Goal: Task Accomplishment & Management: Manage account settings

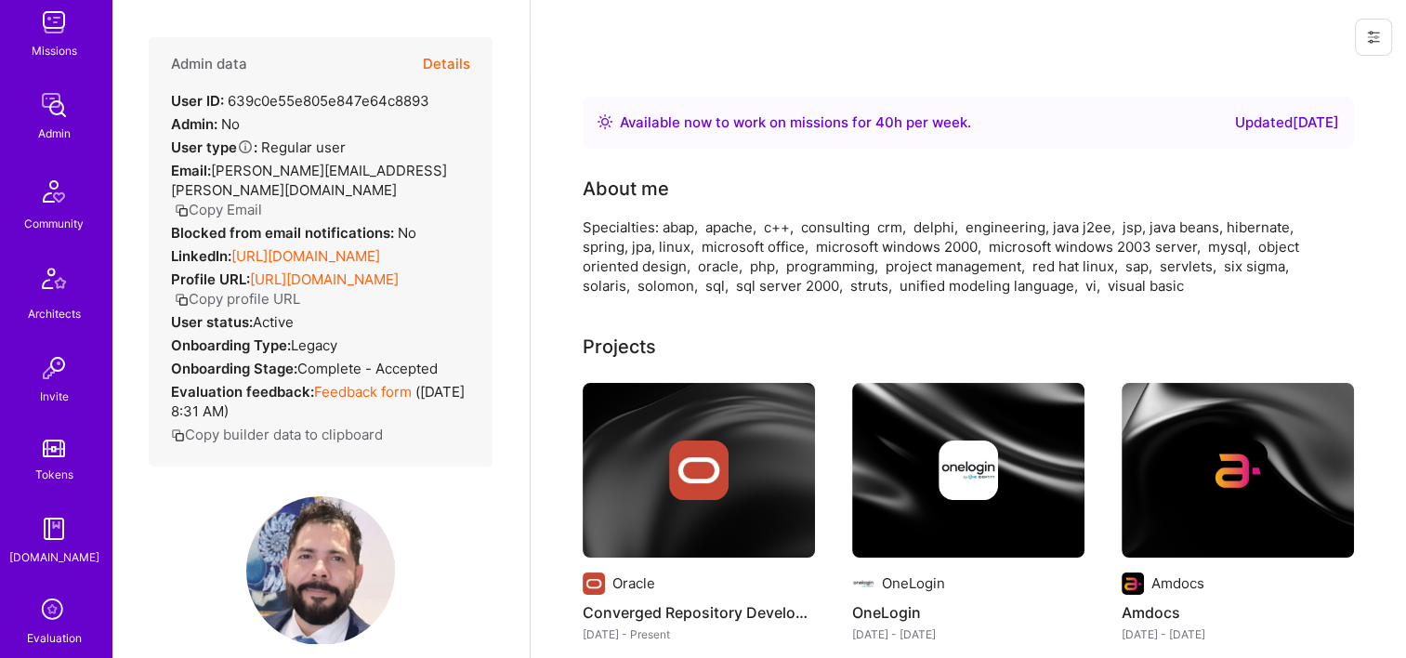
scroll to position [743, 0]
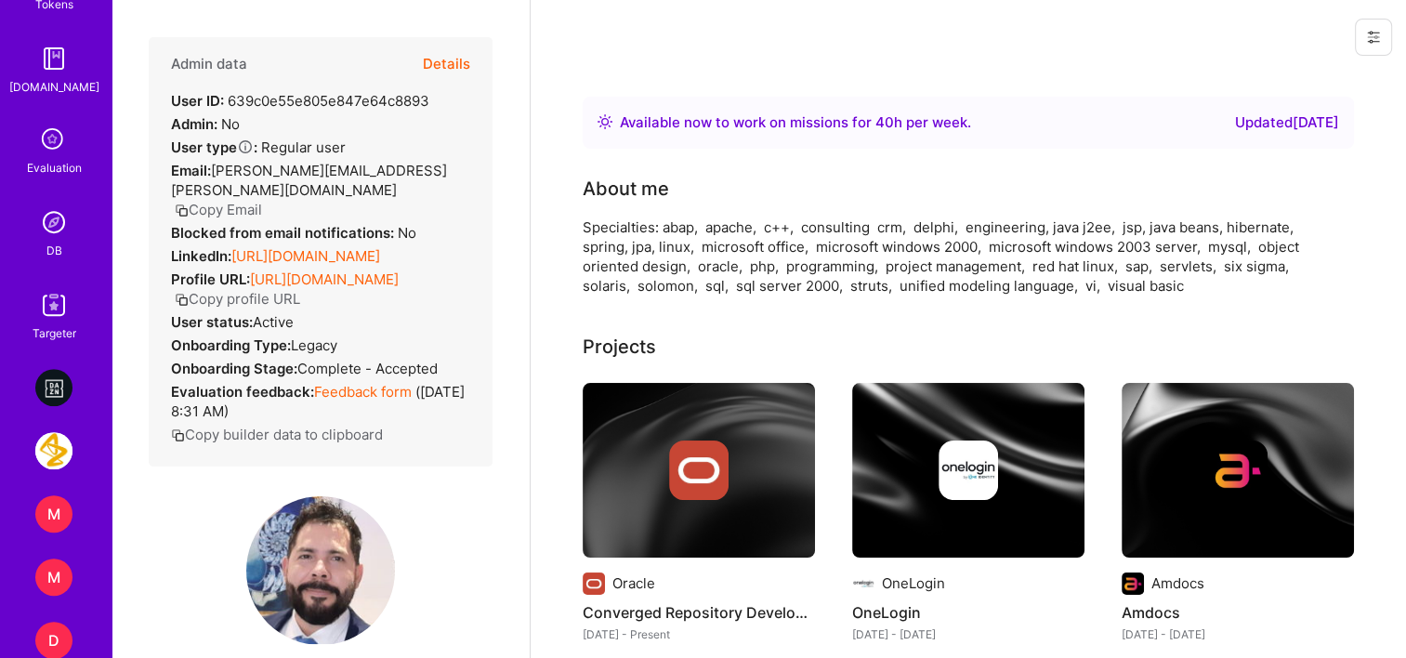
click at [52, 227] on img at bounding box center [53, 221] width 37 height 37
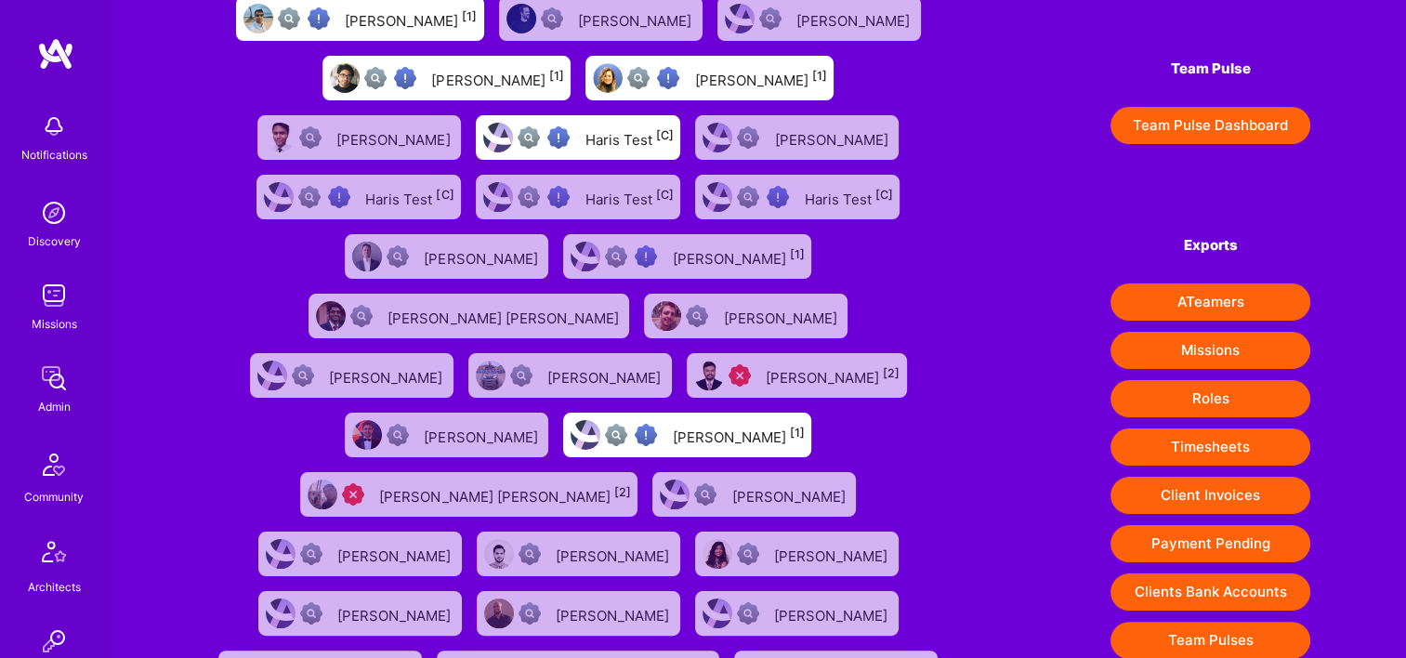
scroll to position [279, 0]
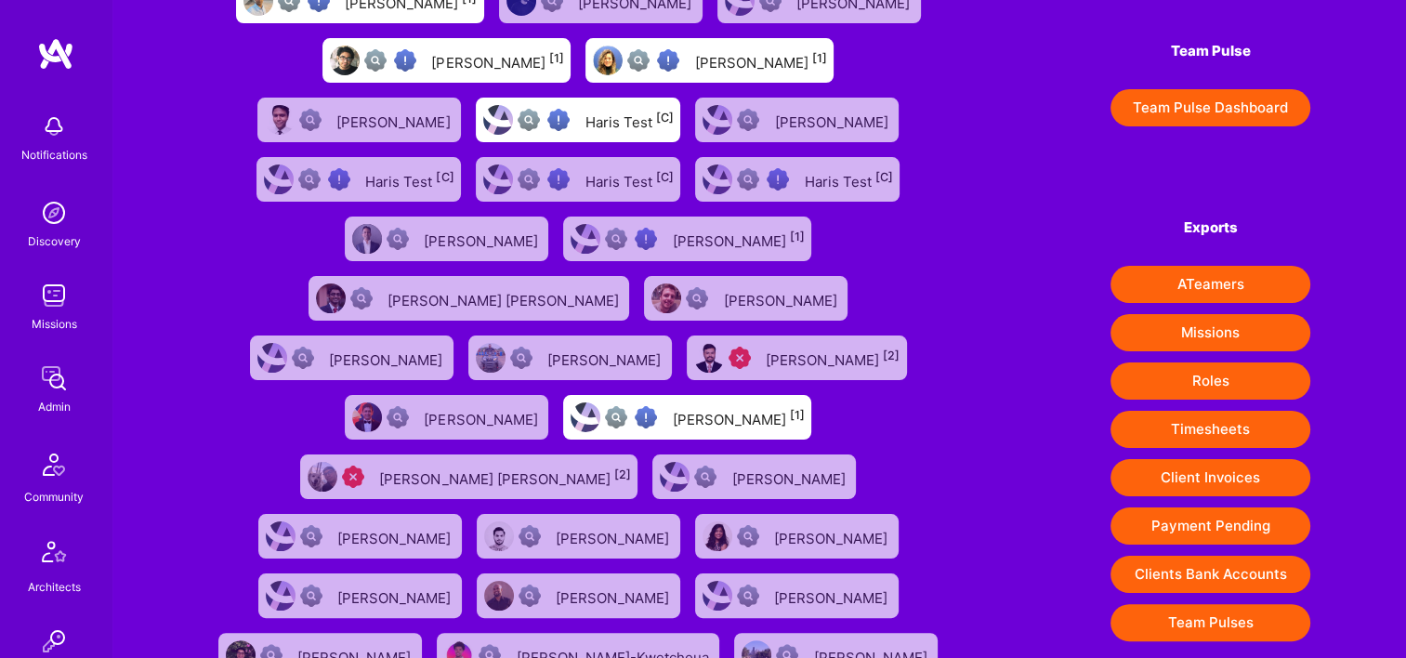
click at [1200, 544] on button "Payment Pending" at bounding box center [1210, 525] width 200 height 37
click at [33, 416] on div "Notifications Discovery Missions Admin Community Architects Invite Tokens A.Gui…" at bounding box center [55, 595] width 111 height 982
click at [46, 398] on div "Admin" at bounding box center [54, 407] width 33 height 20
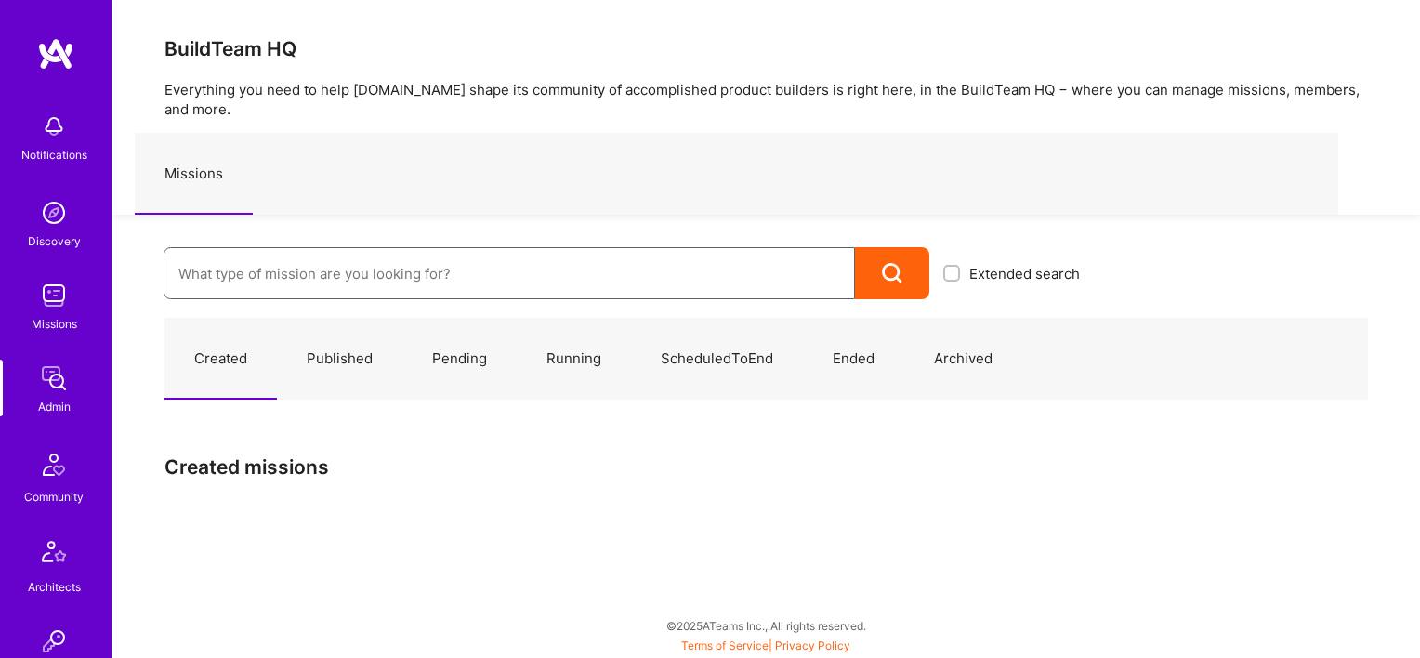
click at [340, 260] on input at bounding box center [509, 273] width 662 height 47
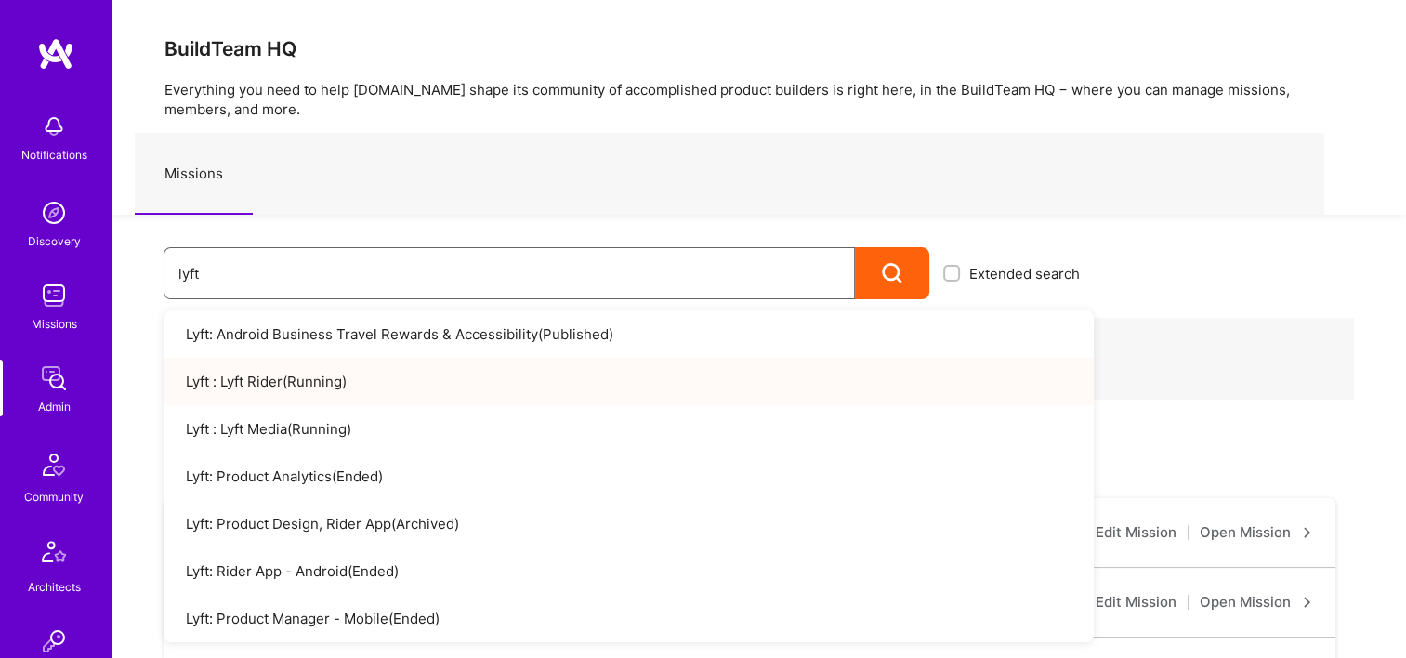
type input "lyft"
drag, startPoint x: 220, startPoint y: 269, endPoint x: 175, endPoint y: 272, distance: 45.7
click at [175, 272] on div "lyft" at bounding box center [509, 273] width 691 height 52
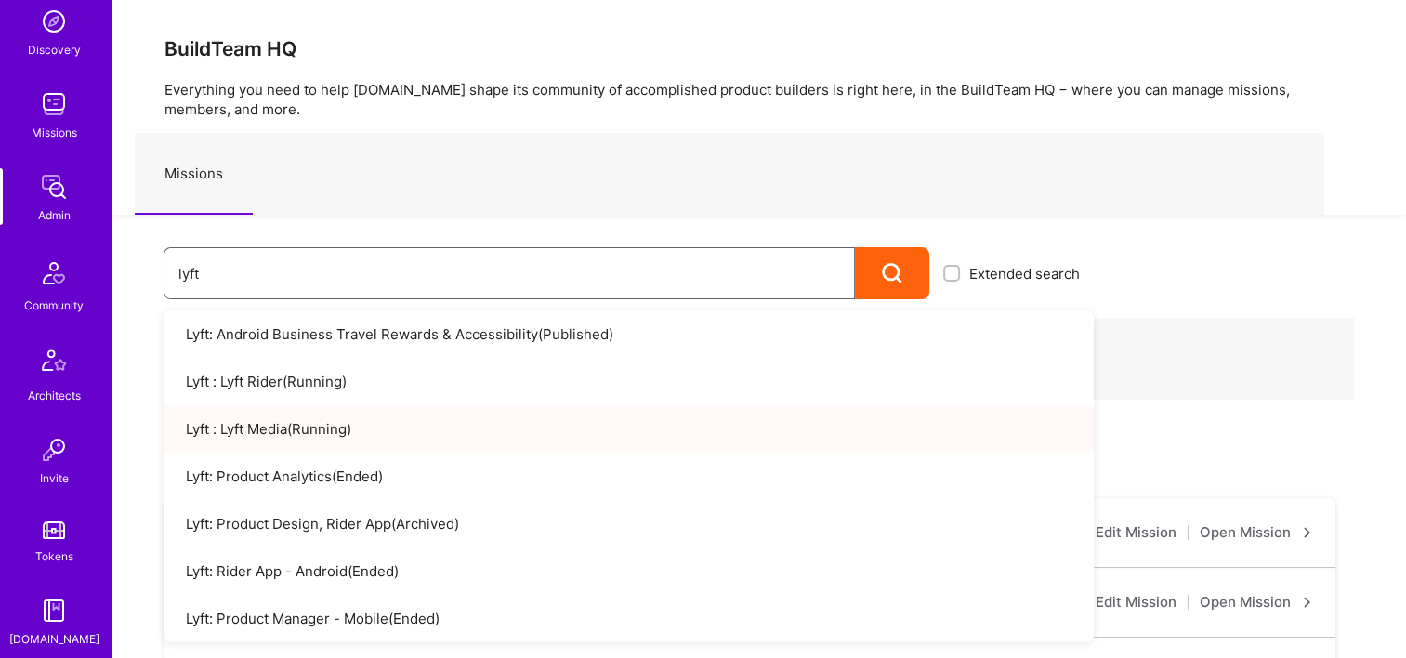
scroll to position [465, 0]
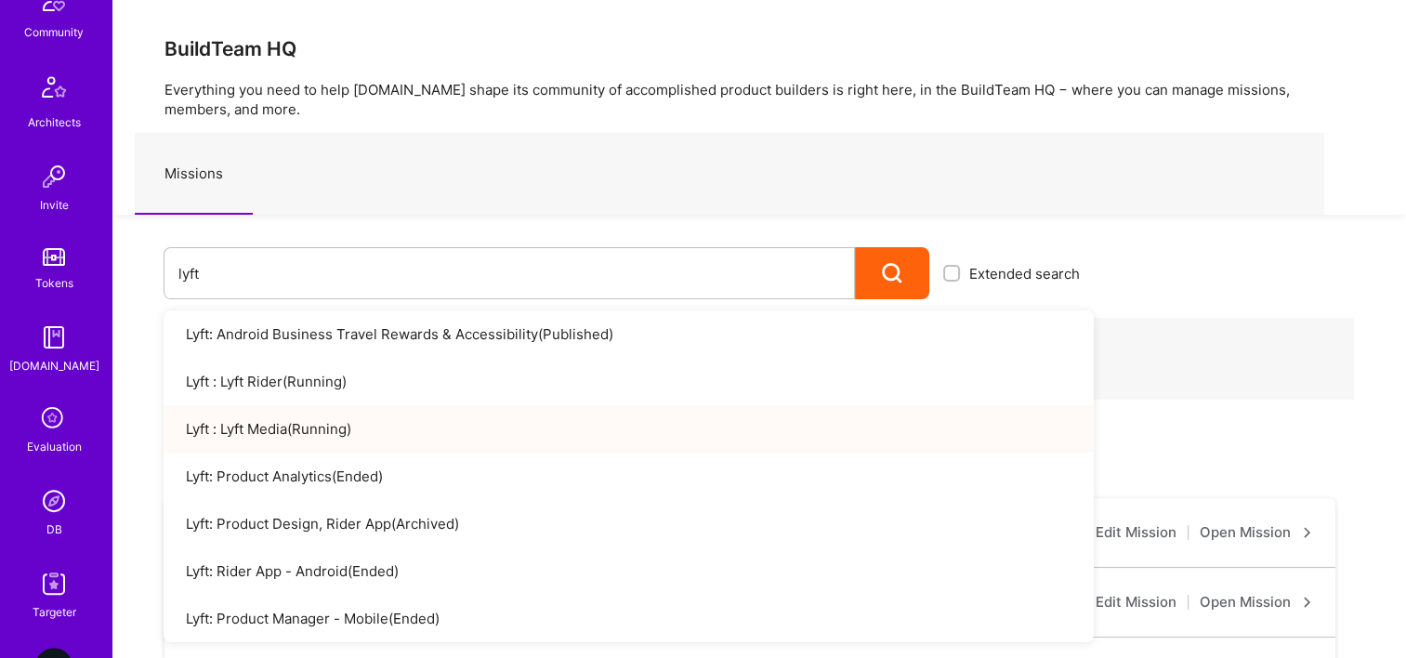
click at [50, 489] on img at bounding box center [53, 500] width 37 height 37
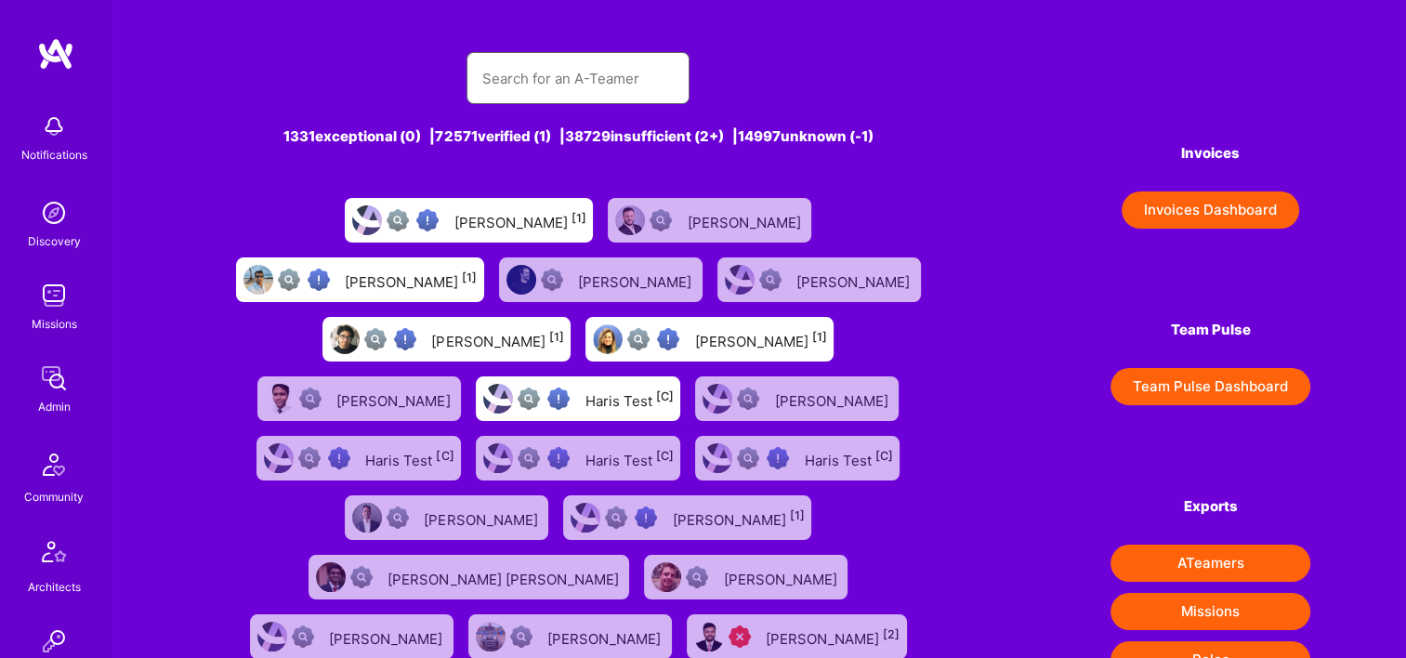
click at [570, 74] on input "text" at bounding box center [577, 78] width 193 height 47
paste input "hsaadat@untitledd.com"
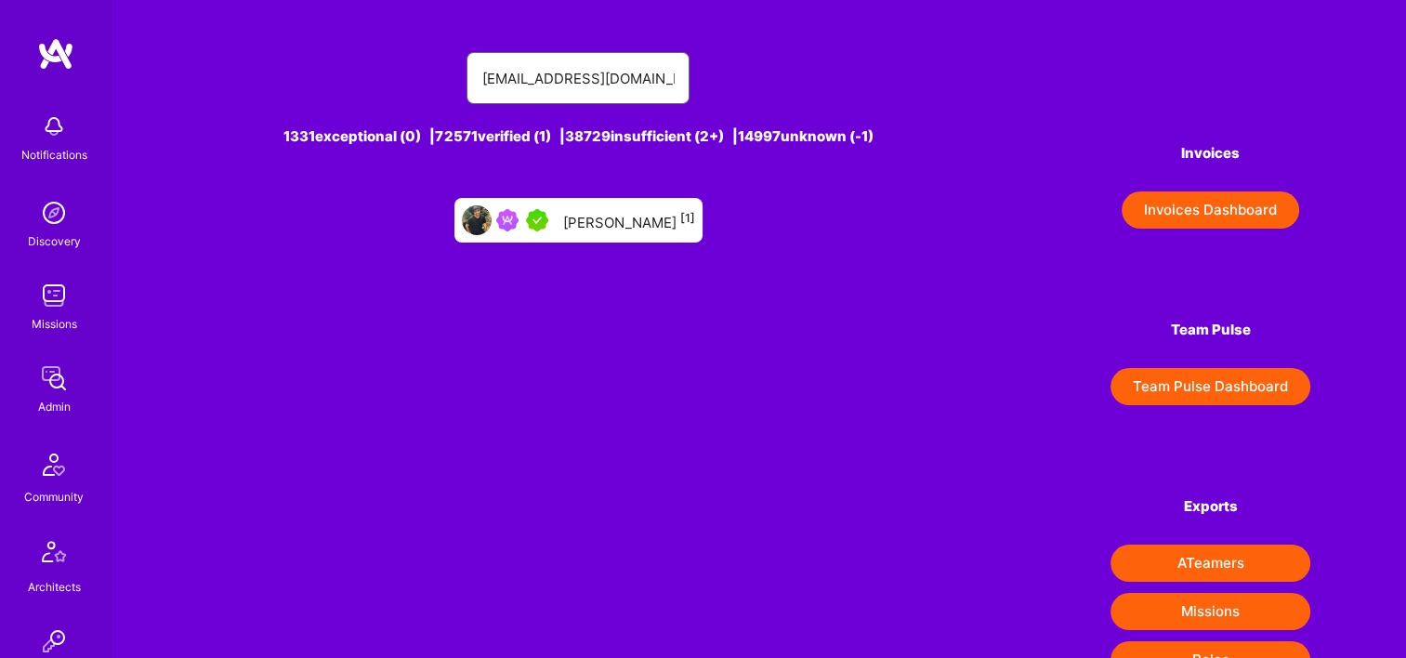
type input "hsaadat@untitledd.com"
click at [610, 200] on div "Hamed Saadat [1]" at bounding box center [578, 220] width 248 height 45
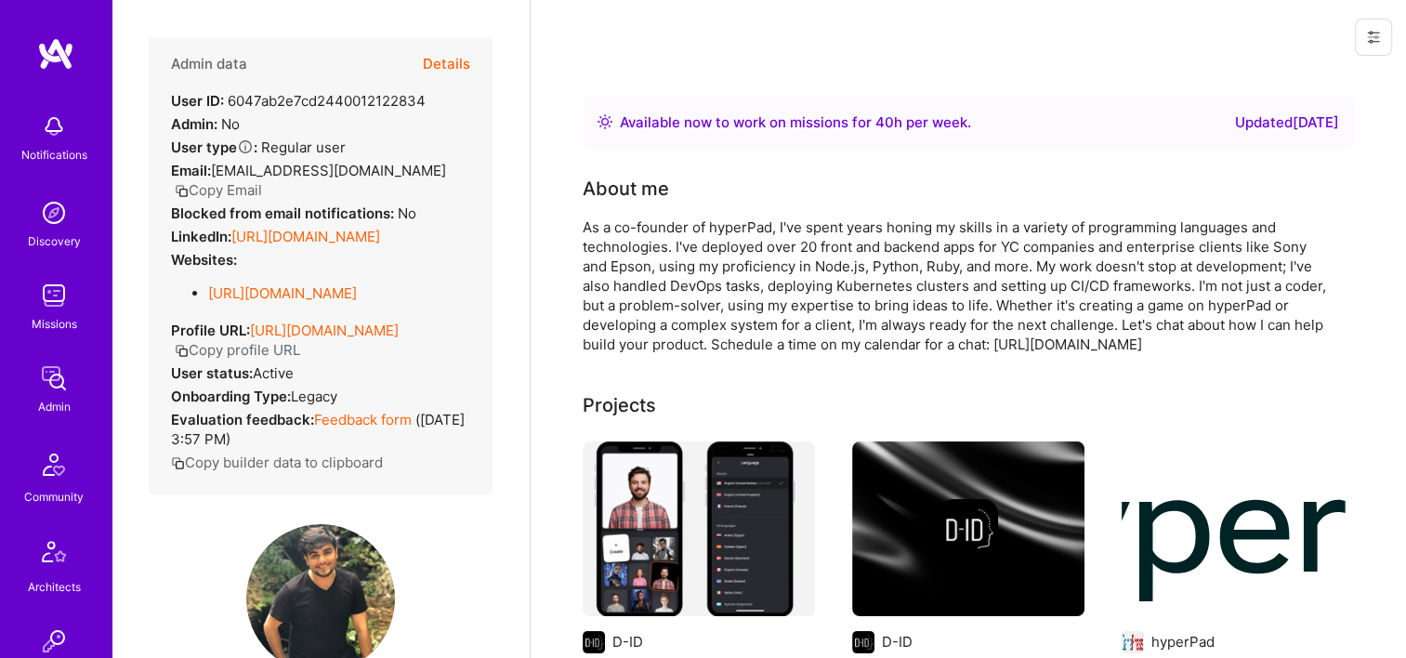
click at [428, 68] on button "Details" at bounding box center [446, 64] width 47 height 54
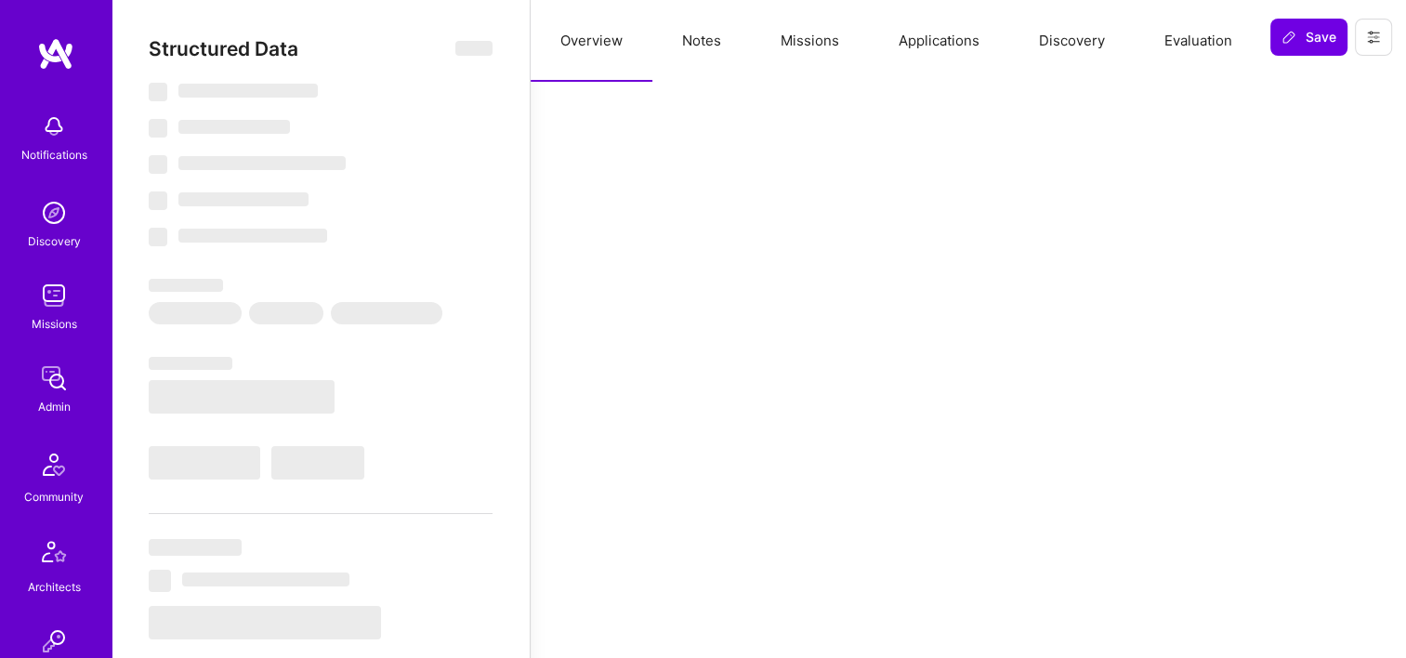
click at [695, 26] on button "Notes" at bounding box center [701, 41] width 98 height 82
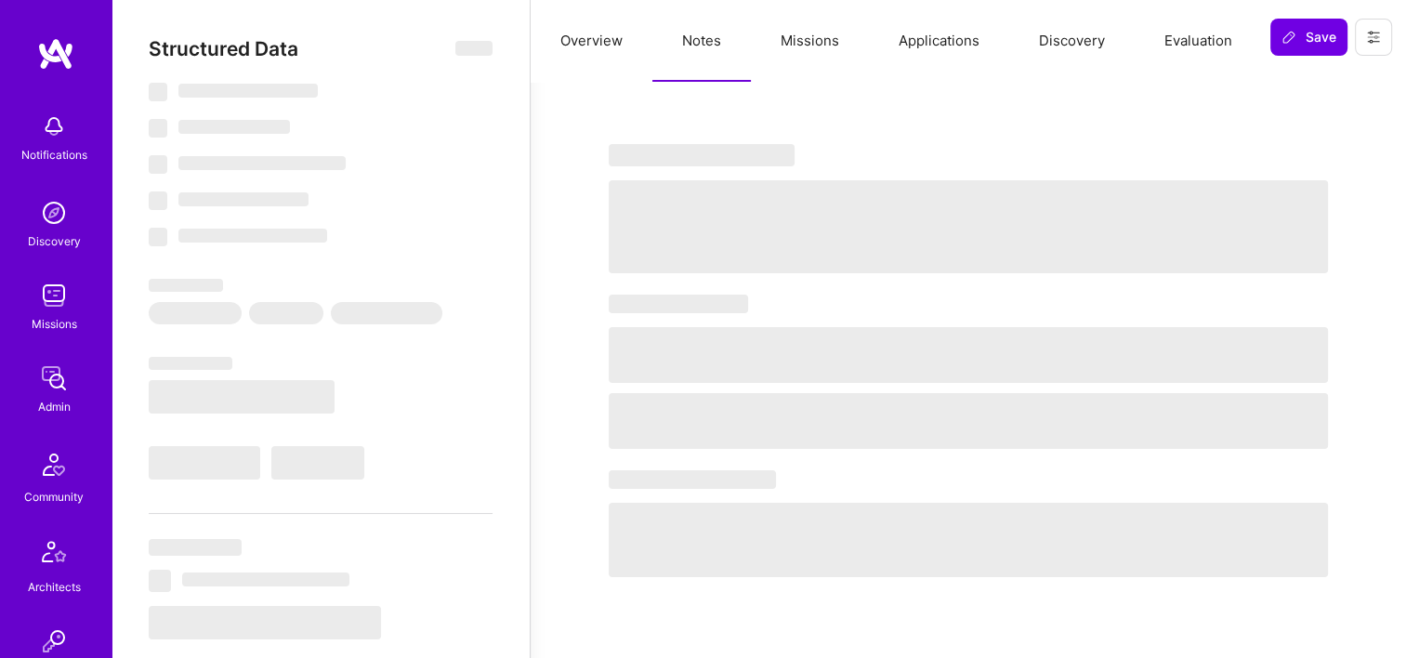
click at [813, 37] on button "Missions" at bounding box center [810, 41] width 118 height 82
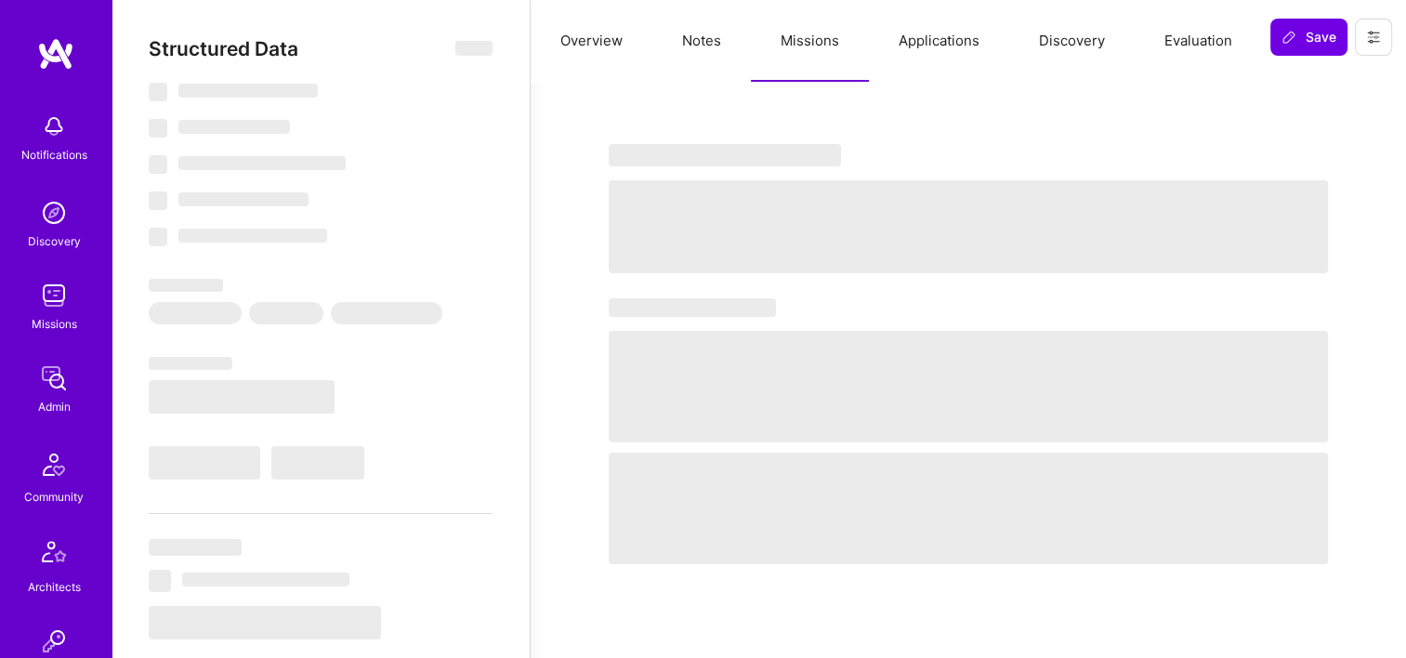
select select "Right Now"
select select "5"
select select "4"
select select "7"
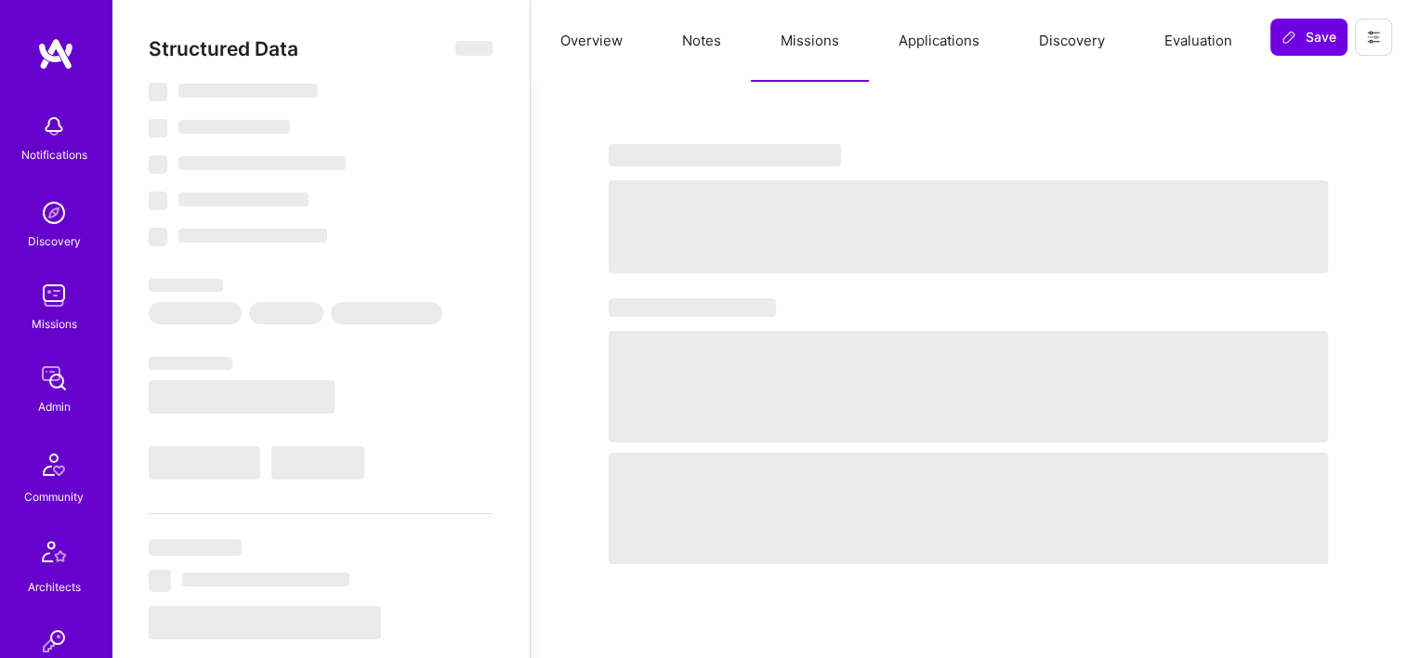
select select "CA"
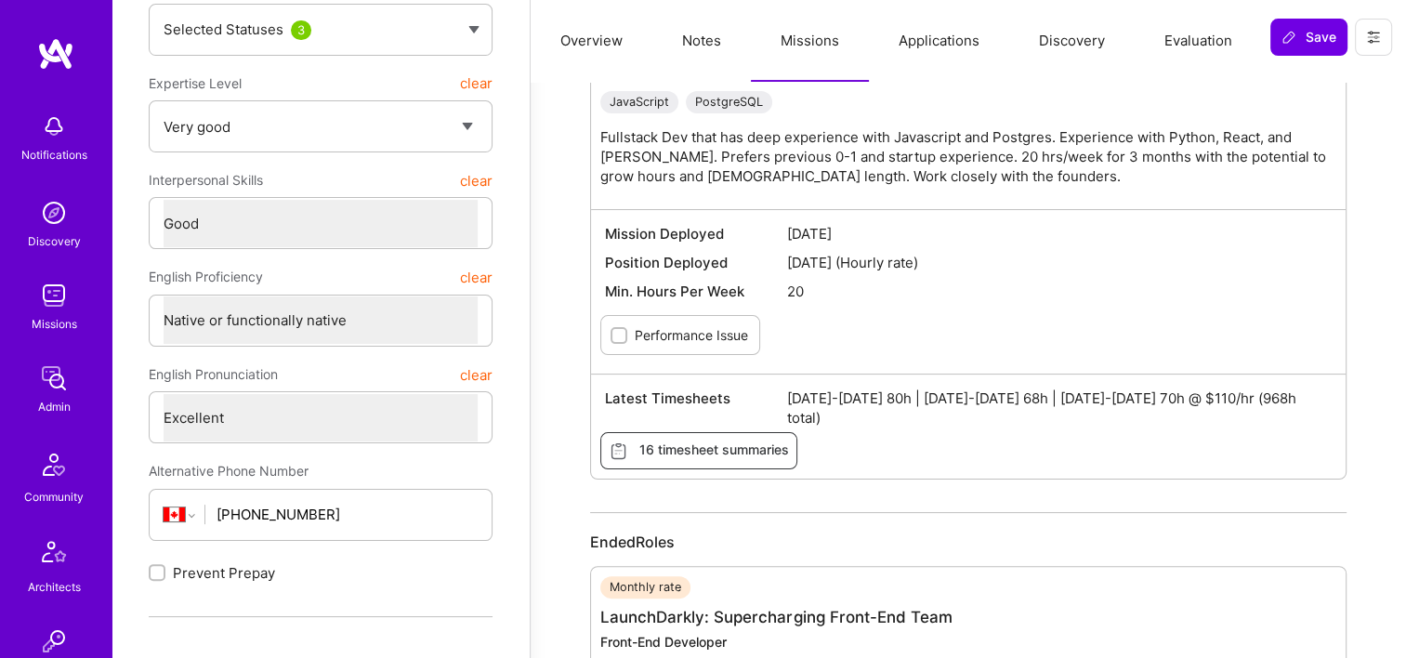
scroll to position [465, 0]
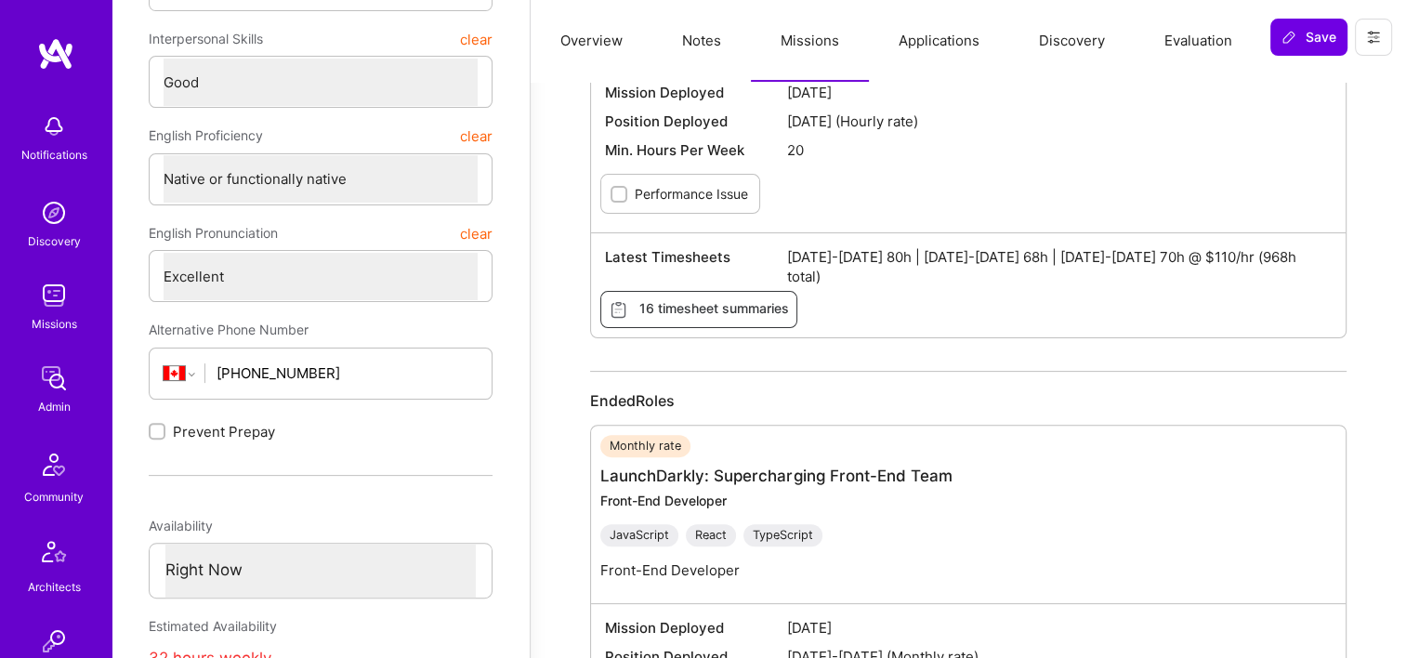
click at [72, 401] on link "Admin" at bounding box center [53, 388] width 115 height 57
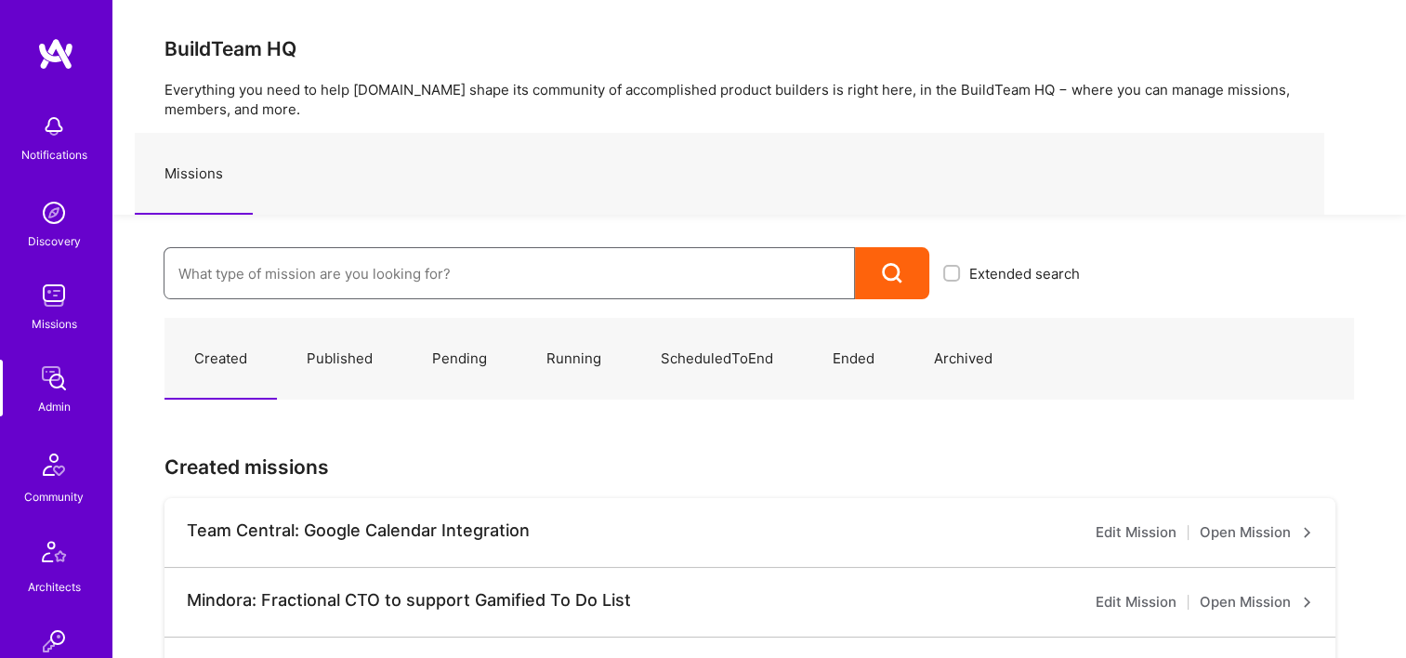
click at [617, 257] on input at bounding box center [509, 273] width 662 height 47
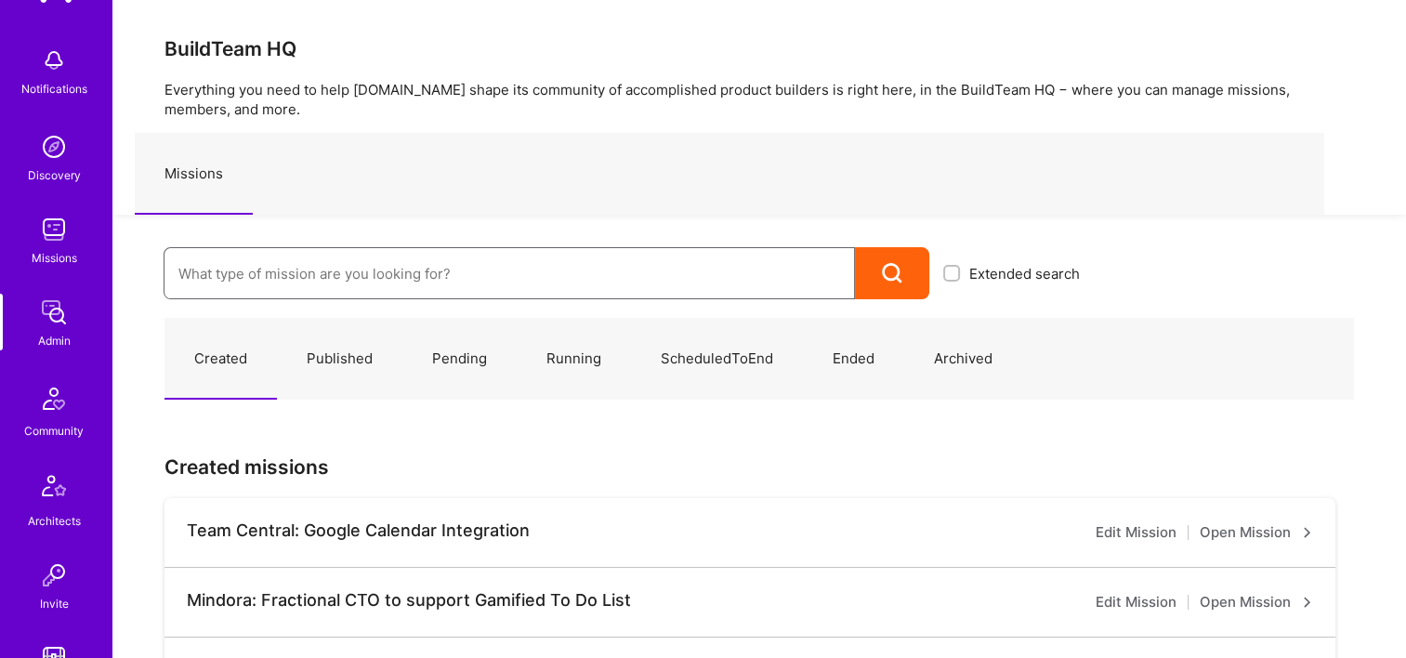
scroll to position [465, 0]
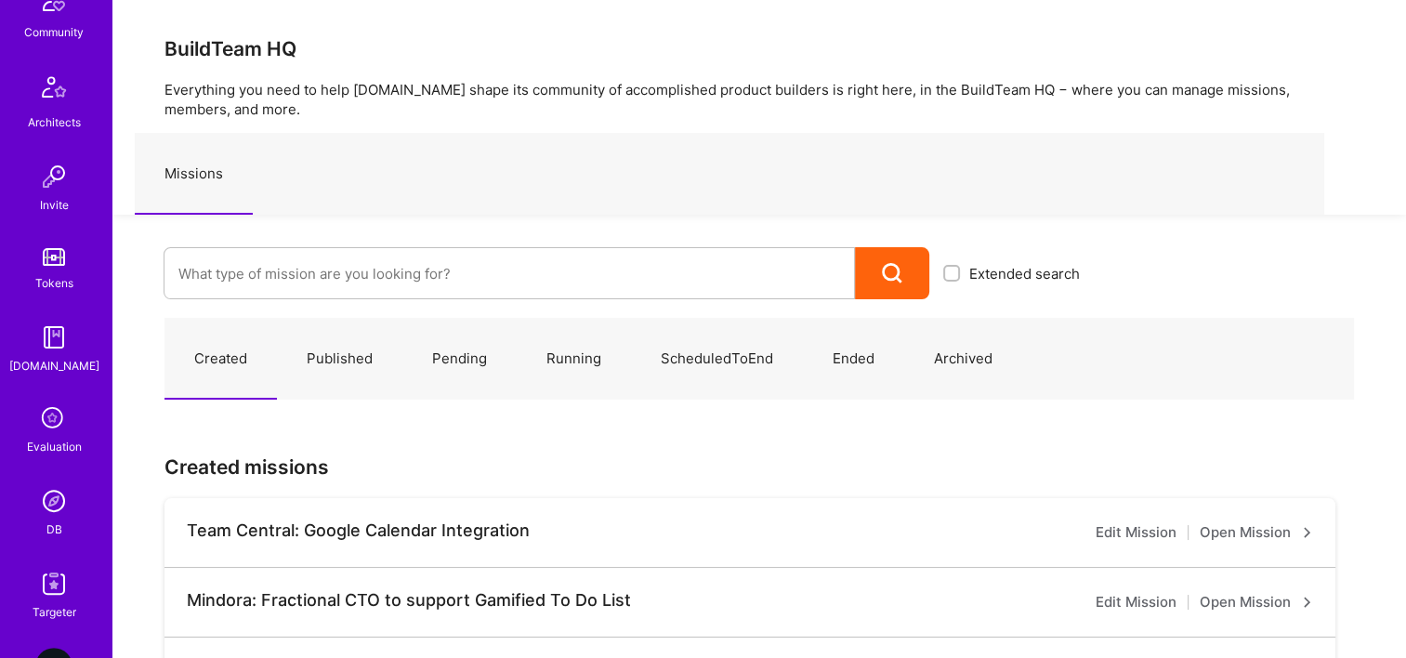
click at [50, 536] on div "DB" at bounding box center [54, 529] width 16 height 20
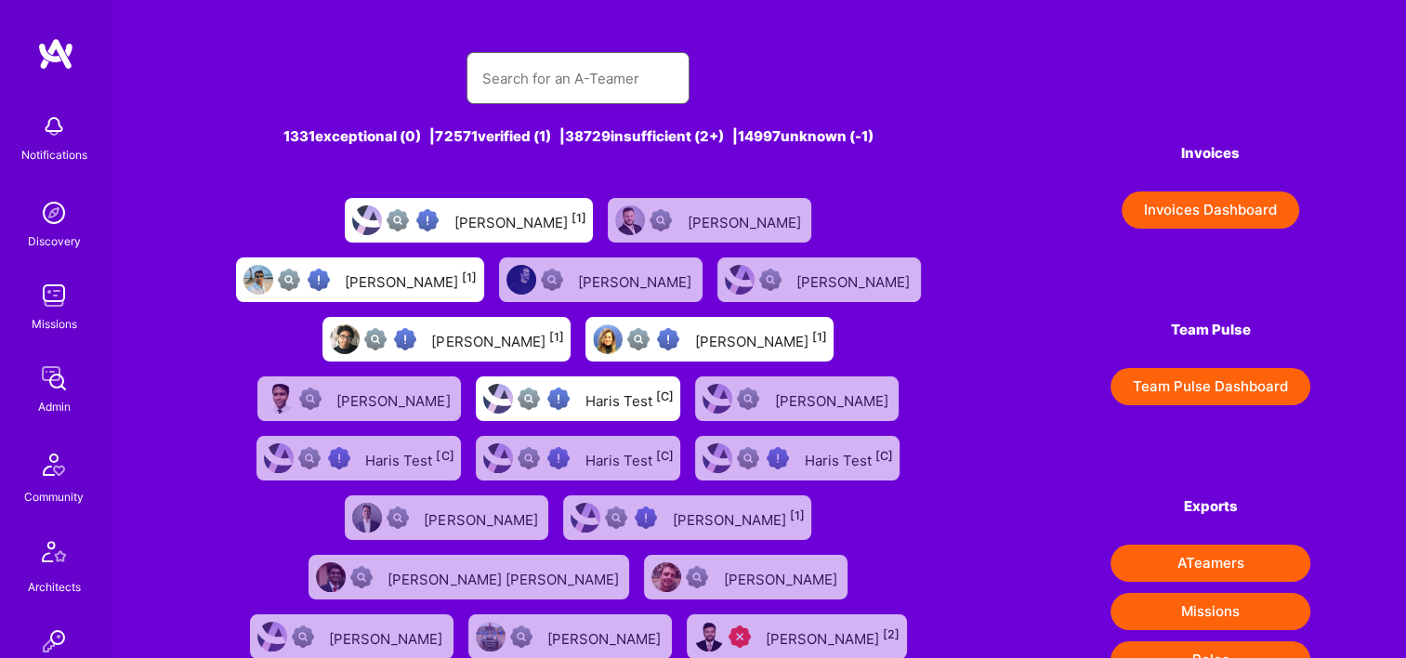
click at [617, 81] on input "text" at bounding box center [577, 78] width 193 height 47
paste input "bill@billjohntran.com"
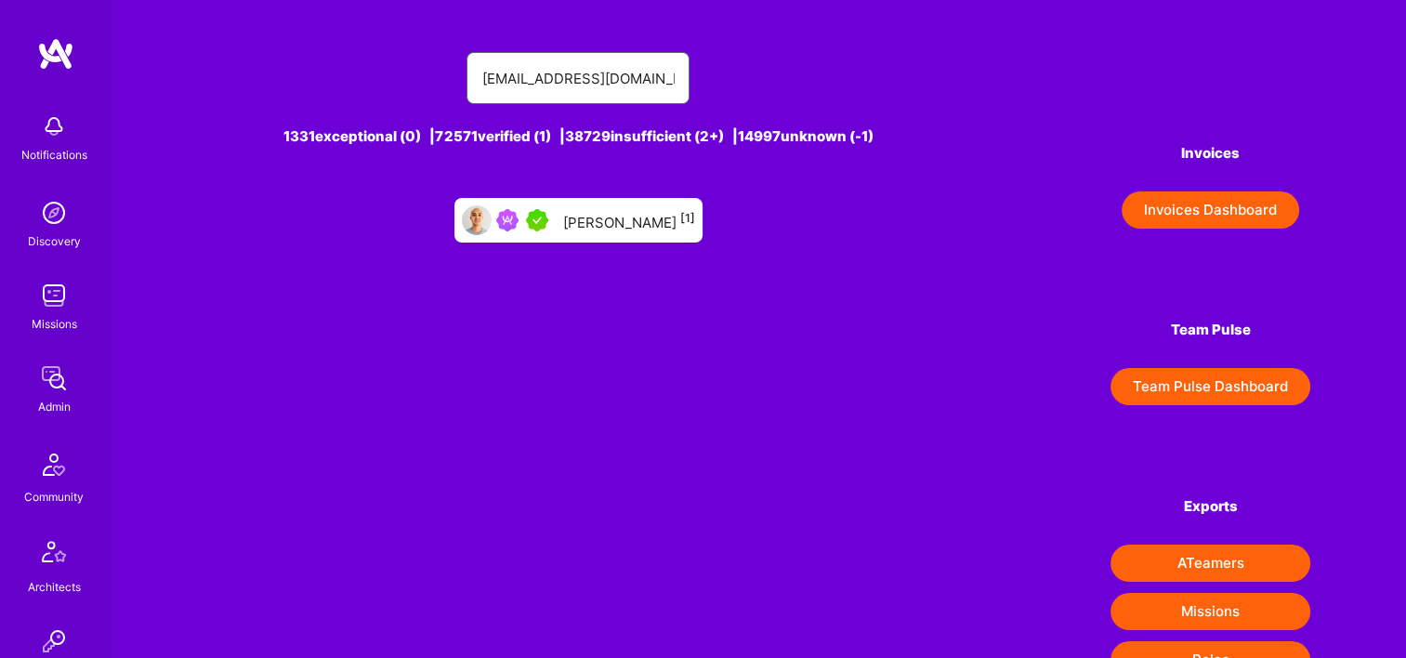
type input "bill@billjohntran.com"
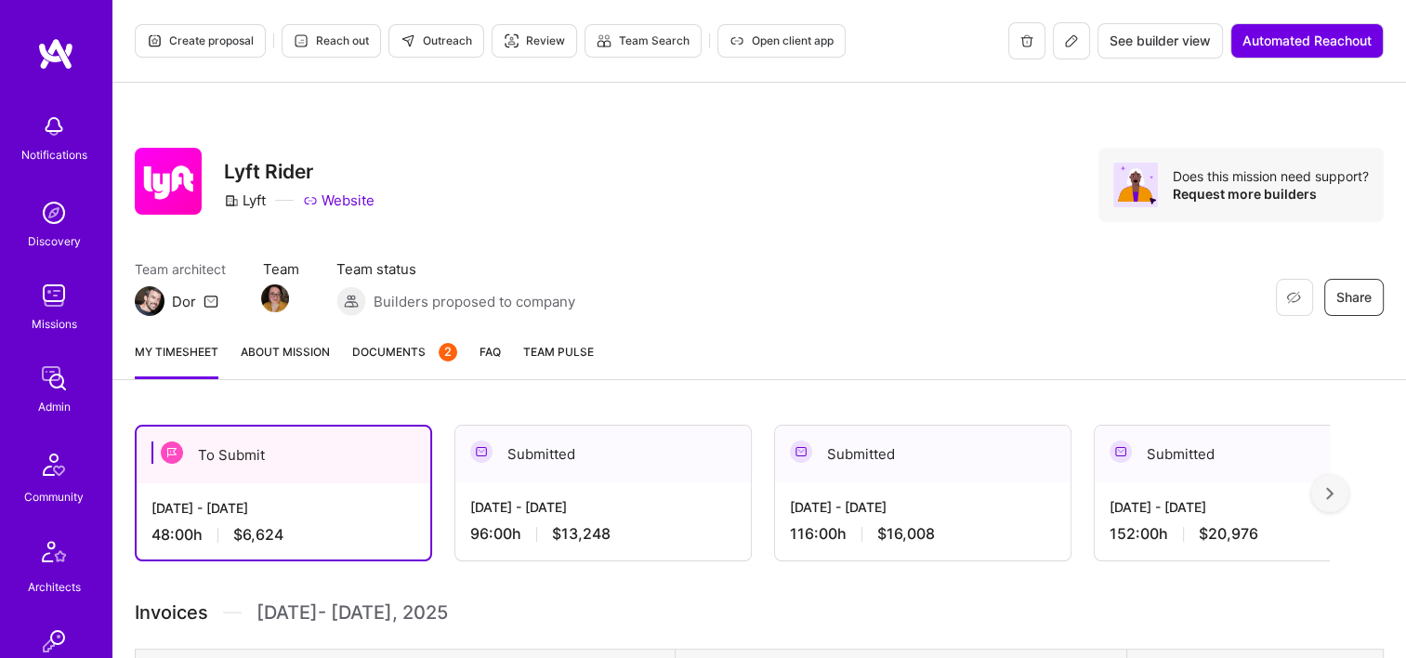
click at [393, 357] on span "Documents 2" at bounding box center [404, 352] width 105 height 20
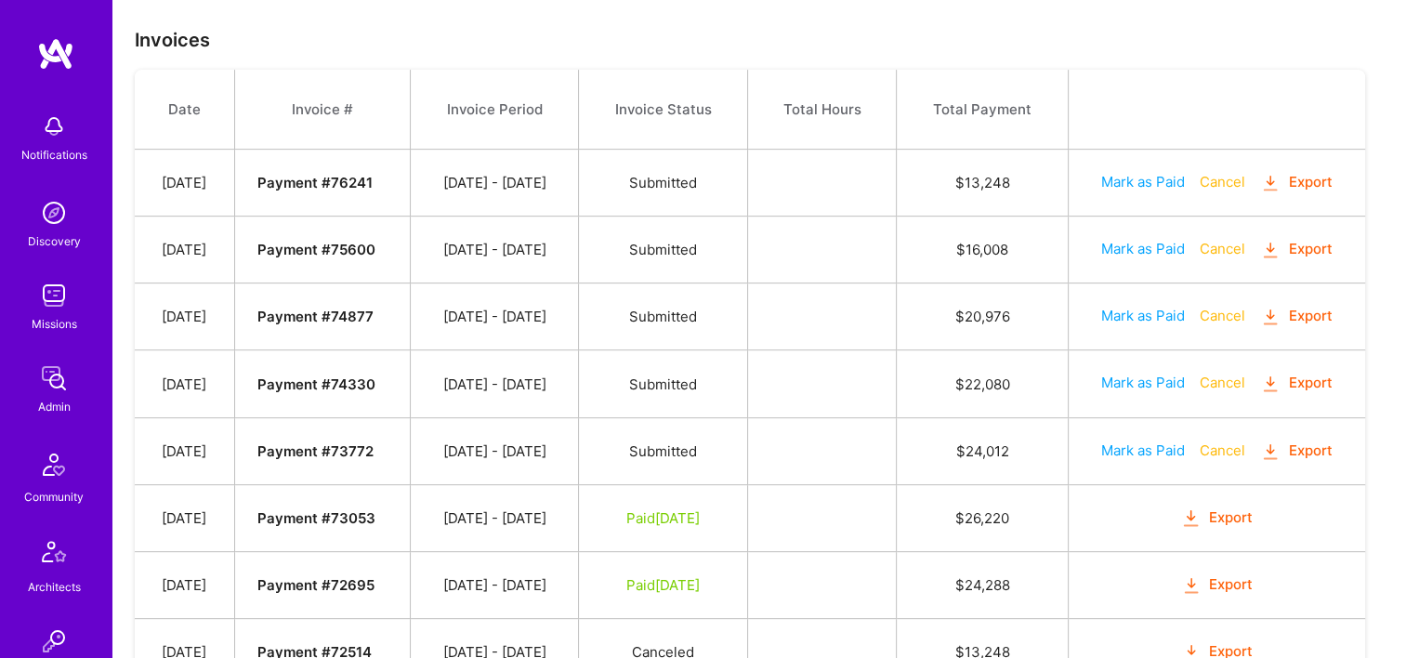
scroll to position [743, 0]
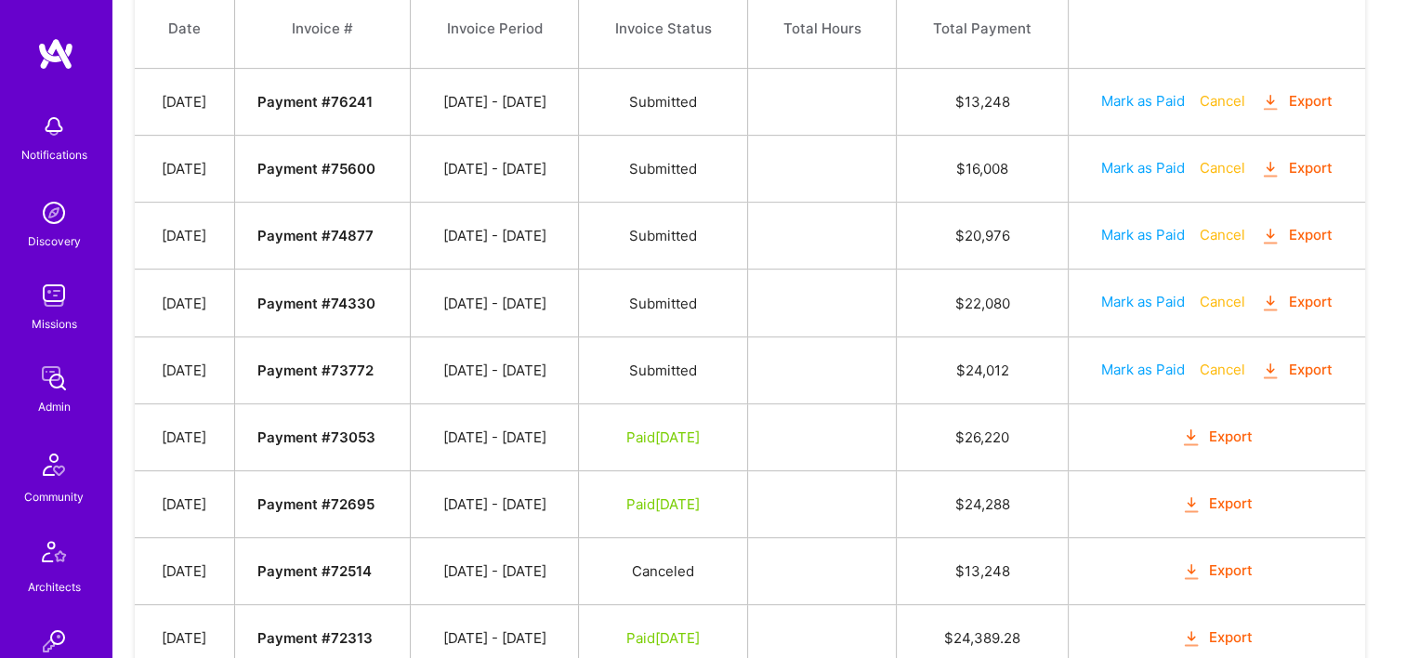
click at [1140, 366] on button "Mark as Paid" at bounding box center [1143, 370] width 84 height 20
select select "7"
select select "15"
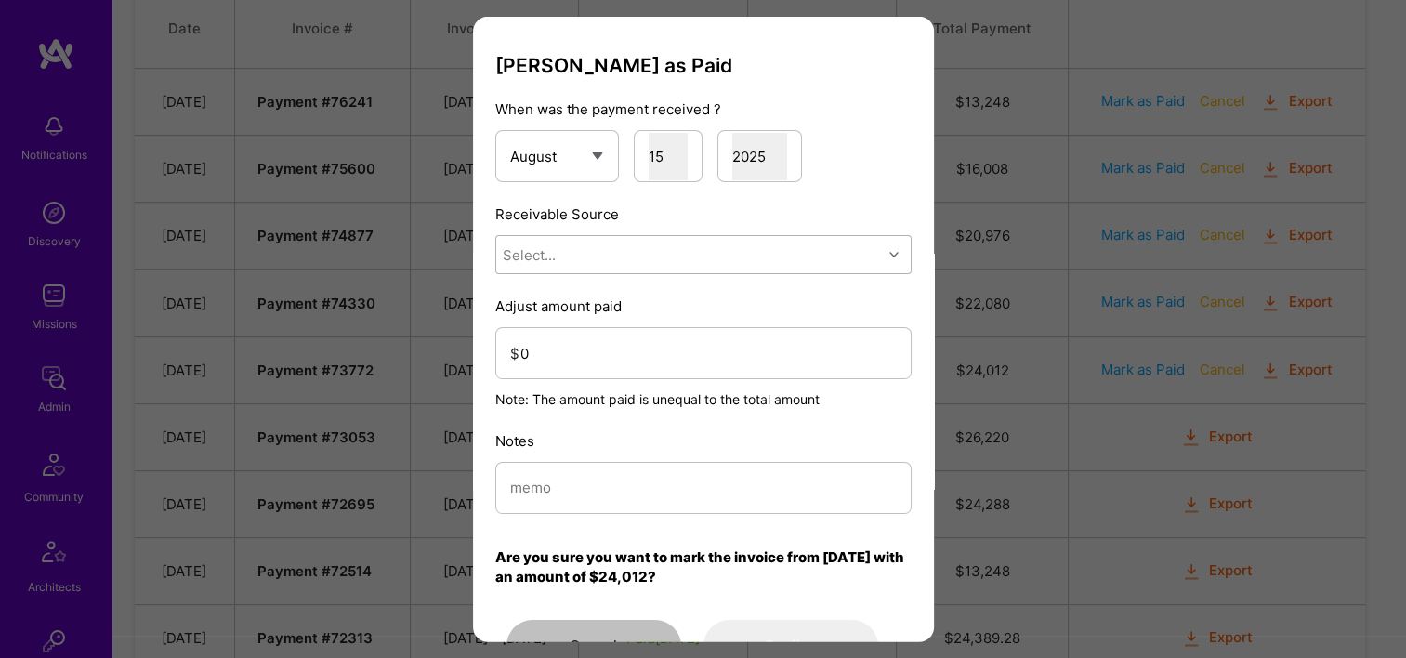
click at [687, 260] on div "Select..." at bounding box center [689, 254] width 386 height 37
click at [659, 369] on div "Stripe" at bounding box center [703, 371] width 416 height 34
click at [642, 347] on input "0" at bounding box center [708, 352] width 376 height 47
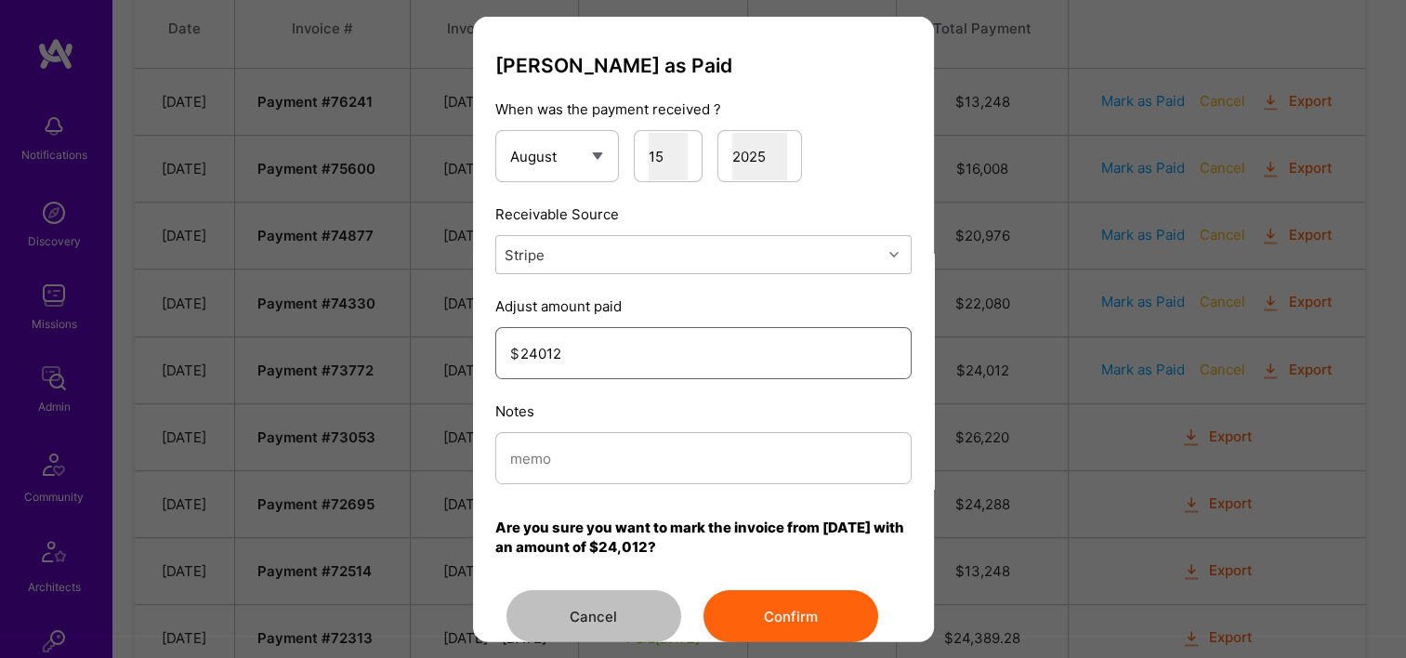
type input "24012"
click at [646, 454] on input "modal" at bounding box center [703, 457] width 387 height 47
drag, startPoint x: 680, startPoint y: 455, endPoint x: 439, endPoint y: 425, distance: 243.5
click at [439, 425] on div "[PERSON_NAME] as Paid When was the payment received ? January February March Ap…" at bounding box center [703, 329] width 1406 height 658
type input "Reconciled from Stripe"
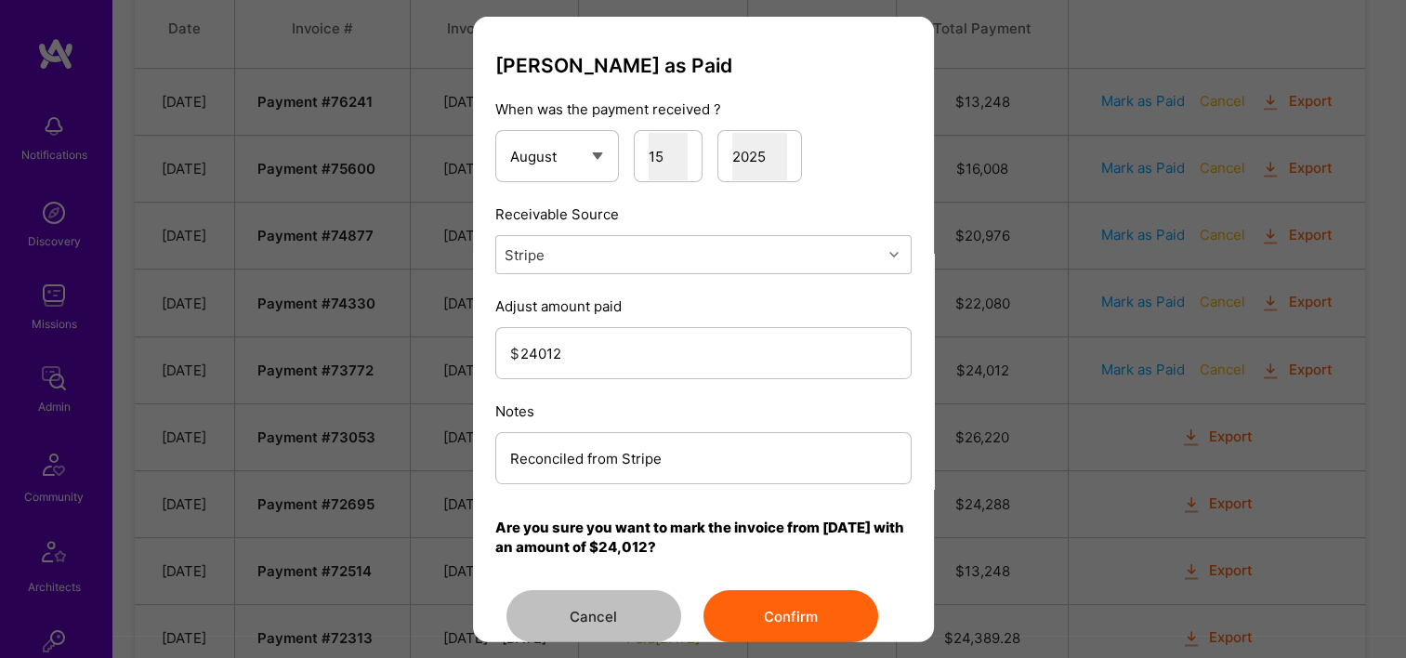
drag, startPoint x: 512, startPoint y: 469, endPoint x: 799, endPoint y: 535, distance: 294.6
click at [799, 535] on p "Are you sure you want to mark the invoice from [DATE] with an amount of $24,012?" at bounding box center [703, 537] width 416 height 39
drag, startPoint x: 634, startPoint y: 460, endPoint x: 481, endPoint y: 450, distance: 152.7
click at [481, 450] on div "[PERSON_NAME] as Paid When was the payment received ? January February March Ap…" at bounding box center [703, 329] width 461 height 625
click at [768, 617] on button "Confirm" at bounding box center [790, 616] width 175 height 52
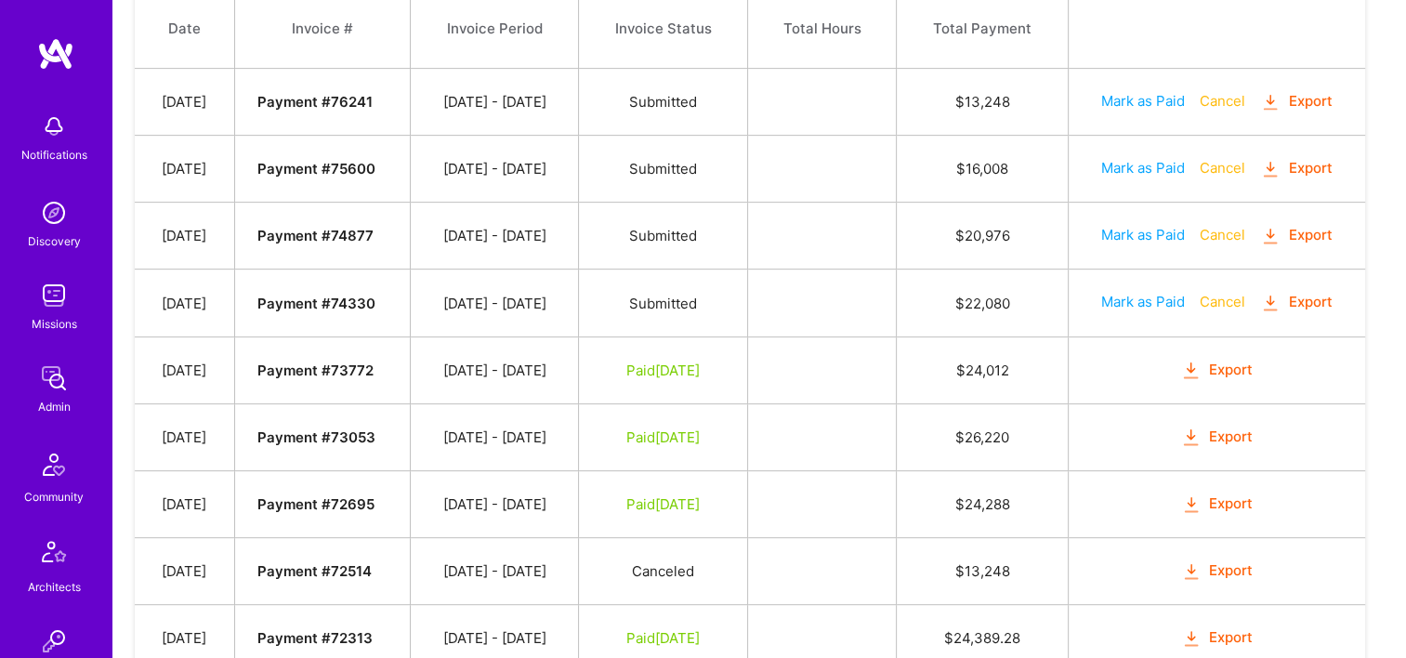
click at [1134, 303] on button "Mark as Paid" at bounding box center [1143, 302] width 84 height 20
select select "7"
select select "15"
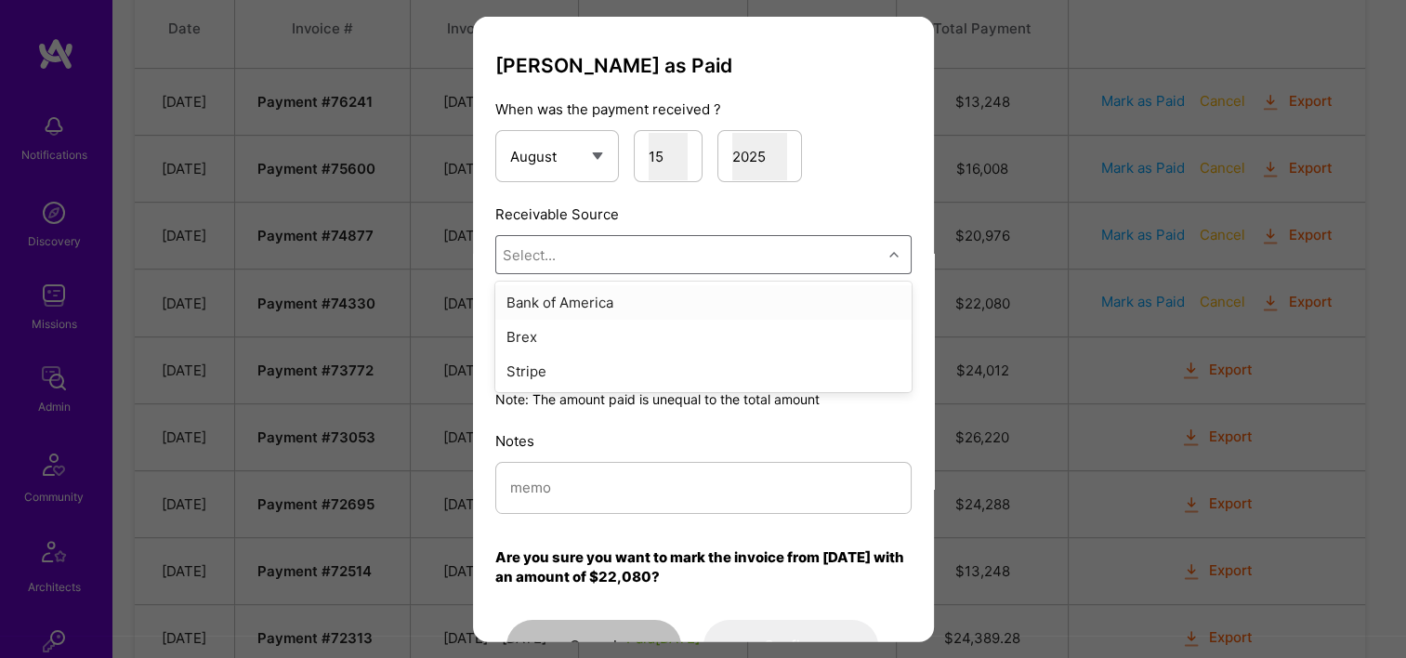
click at [609, 265] on div "Select..." at bounding box center [689, 254] width 386 height 37
click at [617, 360] on div "Stripe" at bounding box center [703, 371] width 416 height 34
click at [616, 468] on input "modal" at bounding box center [703, 487] width 387 height 47
paste input "Reconciled from Stripe"
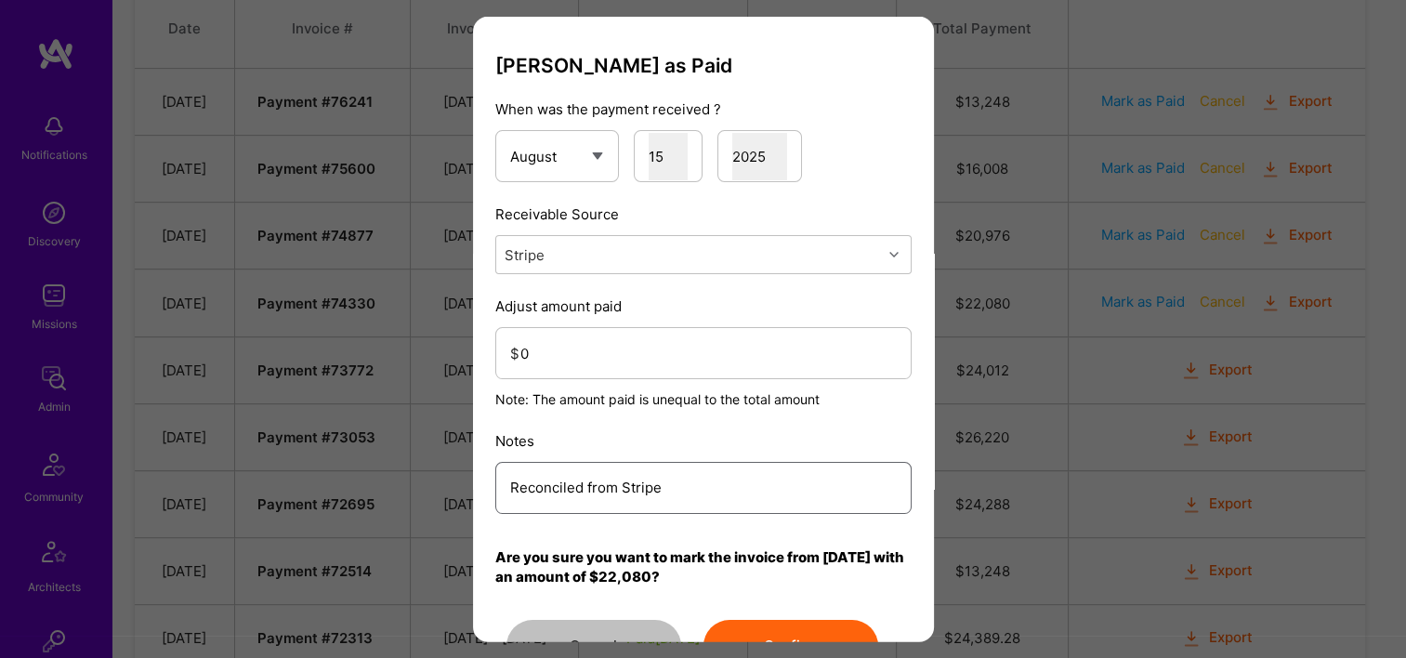
type input "Reconciled from Stripe"
drag, startPoint x: 584, startPoint y: 355, endPoint x: 557, endPoint y: 356, distance: 27.0
click at [560, 355] on input "0" at bounding box center [708, 352] width 376 height 47
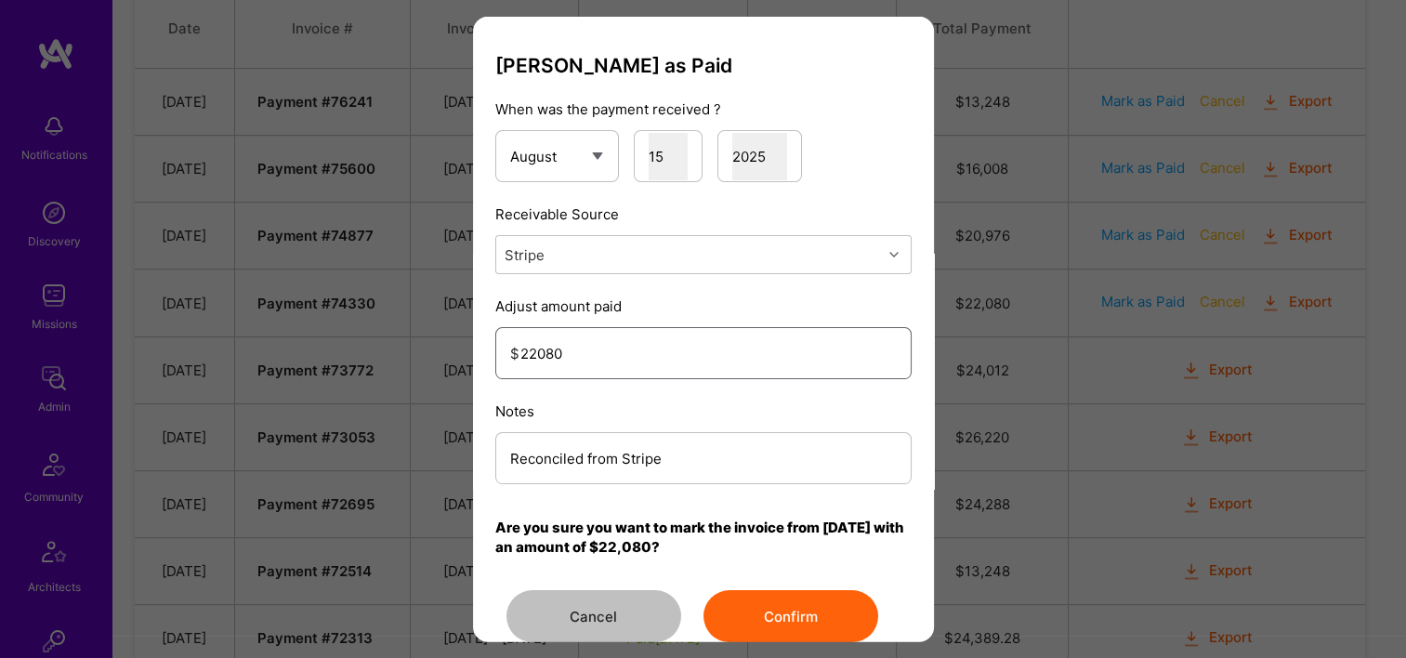
type input "22080"
click at [780, 630] on button "Confirm" at bounding box center [790, 616] width 175 height 52
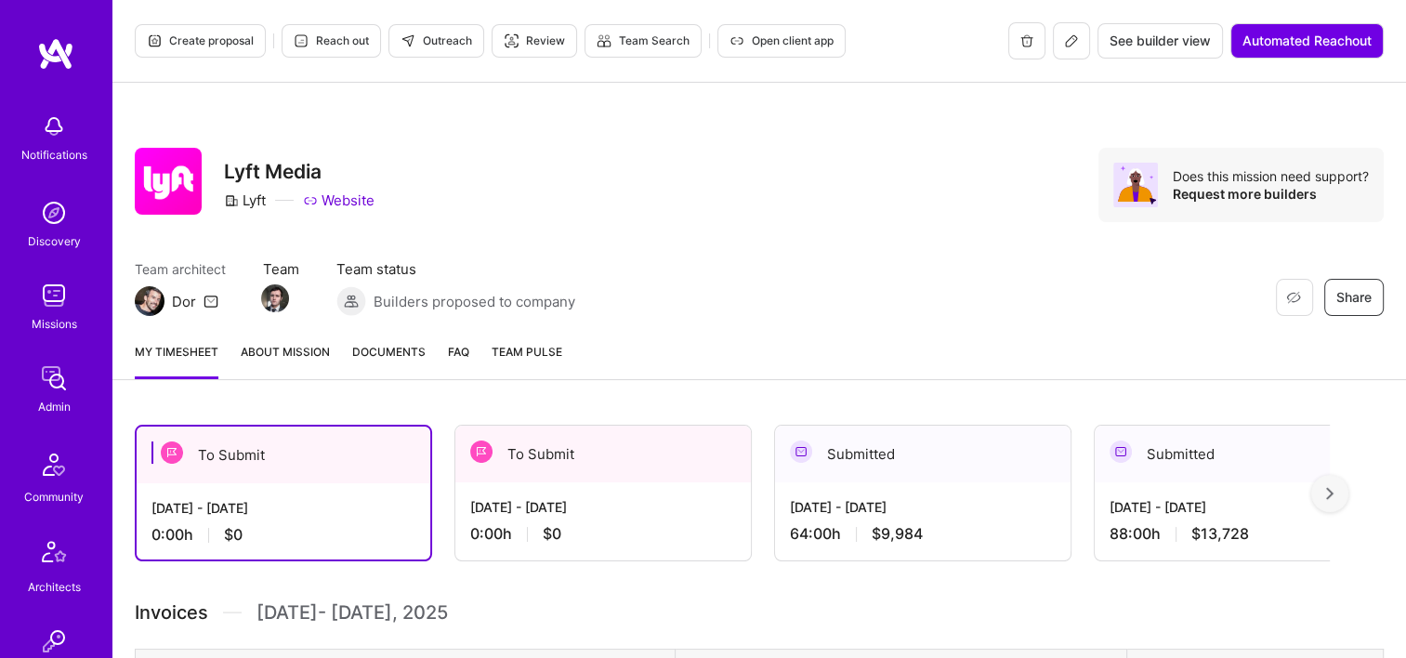
click at [386, 355] on span "Documents" at bounding box center [388, 352] width 73 height 20
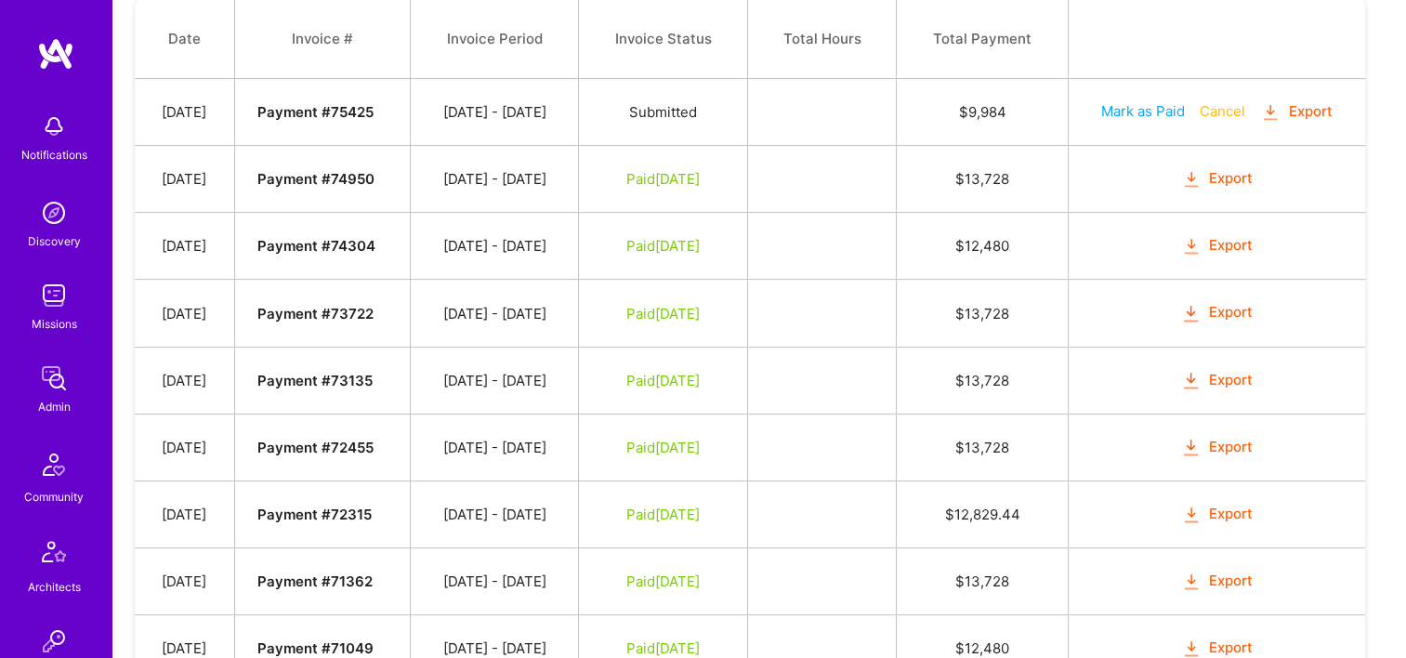
scroll to position [465, 0]
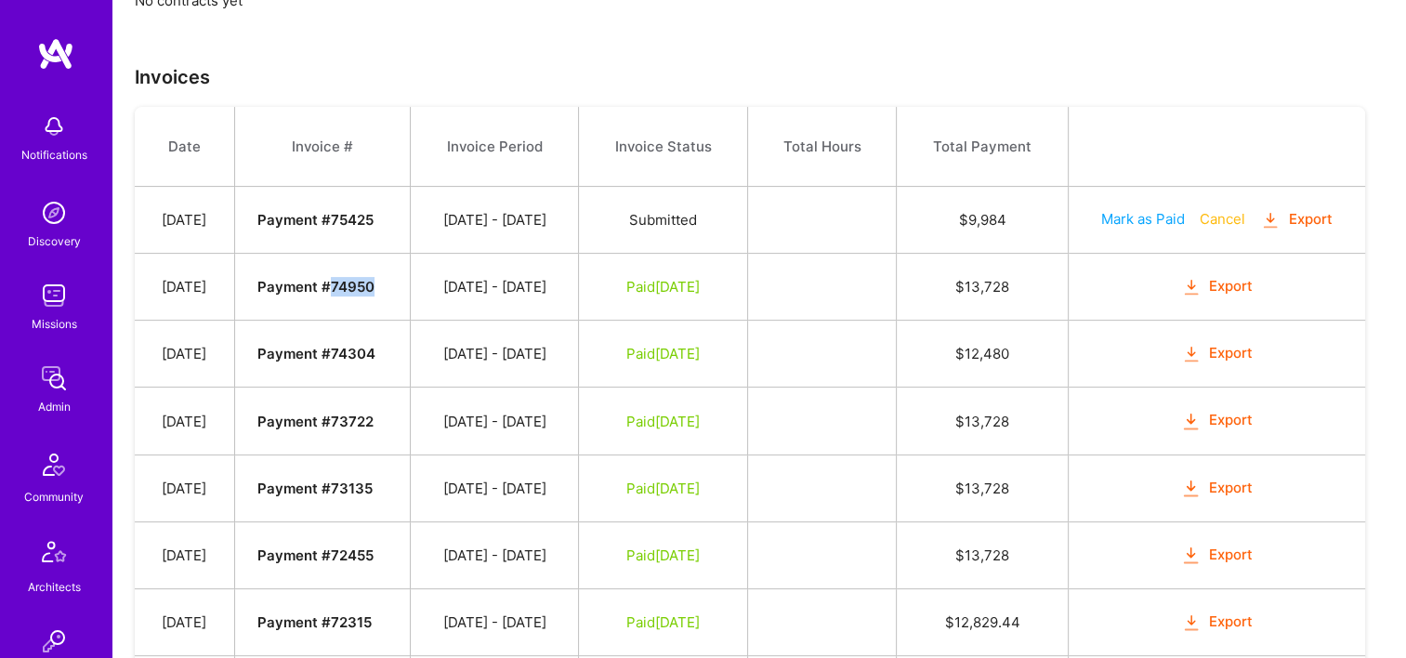
drag, startPoint x: 409, startPoint y: 287, endPoint x: 365, endPoint y: 287, distance: 43.7
click at [365, 287] on td "Payment # 74950" at bounding box center [322, 287] width 177 height 67
copy strong "74950"
